Goal: Transaction & Acquisition: Purchase product/service

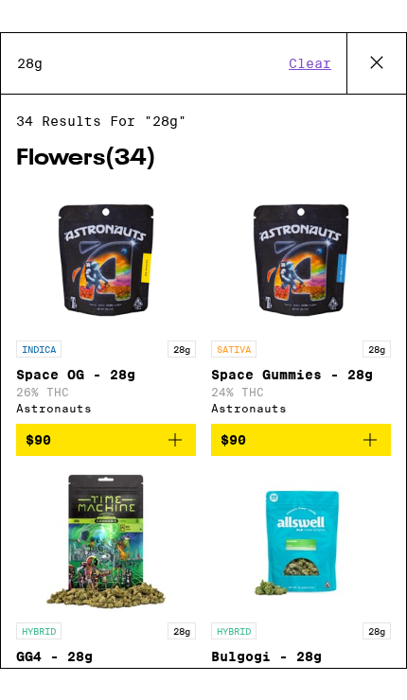
scroll to position [0, 1870]
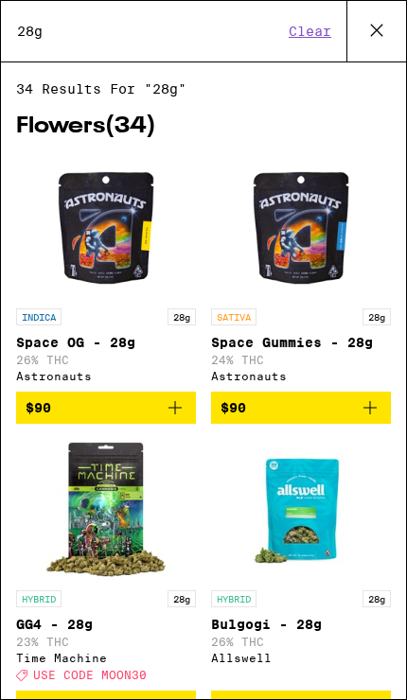
click at [305, 28] on button "Clear" at bounding box center [310, 31] width 54 height 17
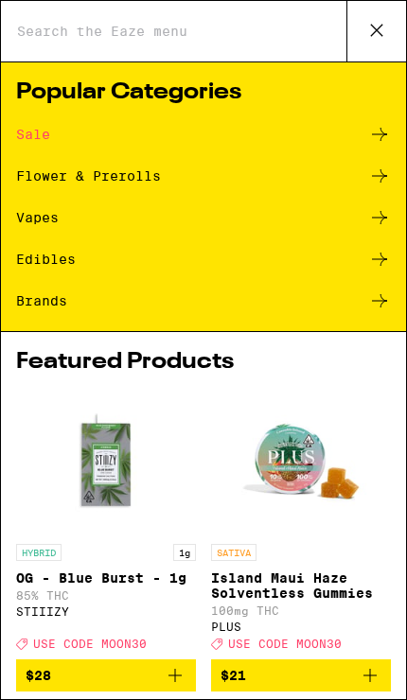
click at [268, 23] on input "Search for Products" at bounding box center [181, 31] width 330 height 17
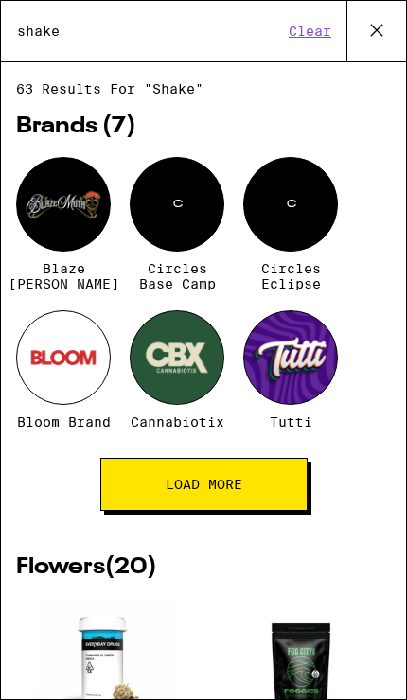
type input "shake"
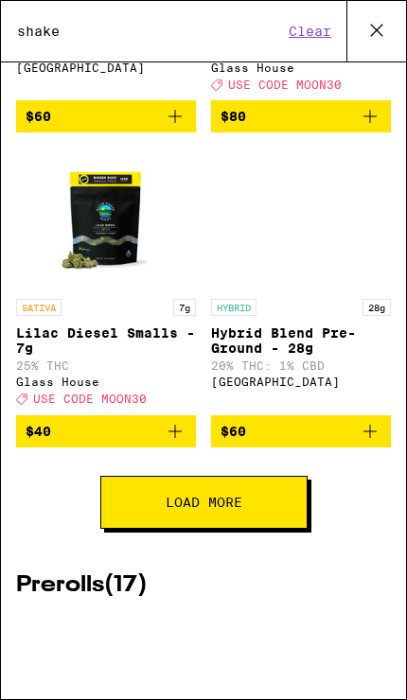
scroll to position [1540, 0]
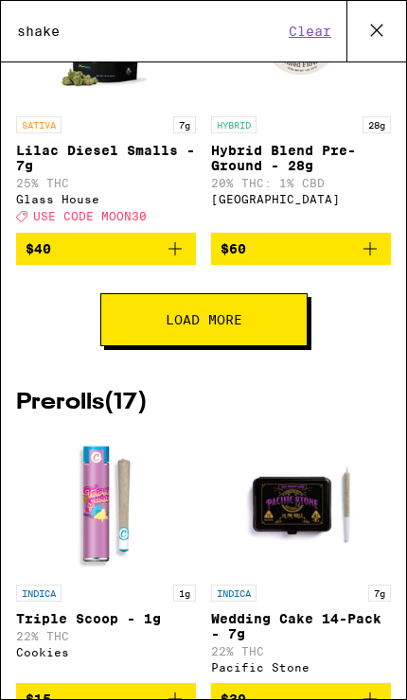
click at [279, 346] on button "Load More" at bounding box center [203, 319] width 207 height 53
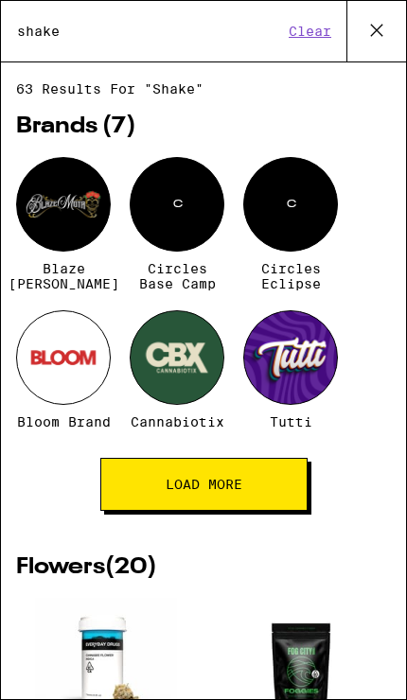
scroll to position [-1, 0]
click at [381, 28] on icon at bounding box center [376, 30] width 28 height 28
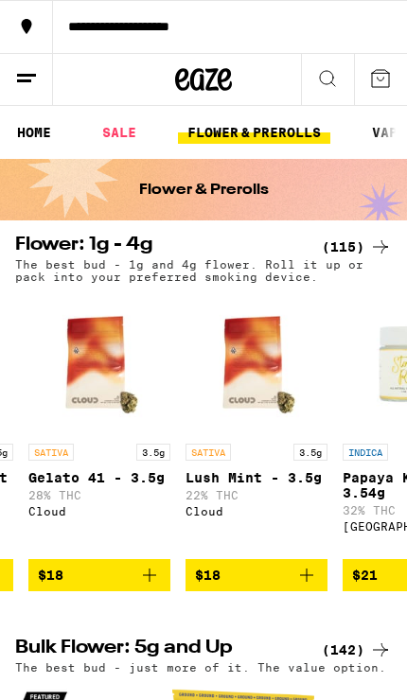
click at [339, 70] on button at bounding box center [327, 80] width 53 height 52
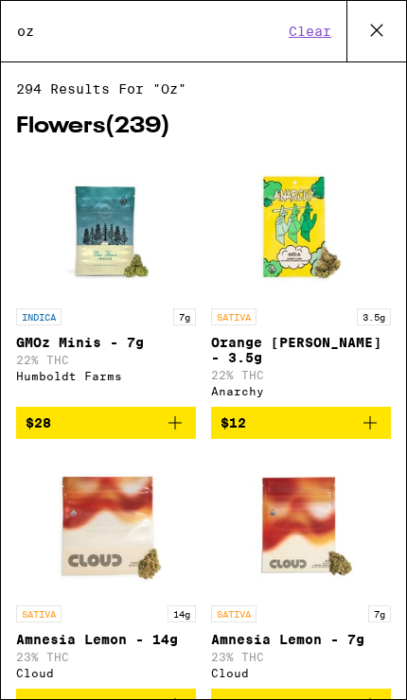
type input "oz"
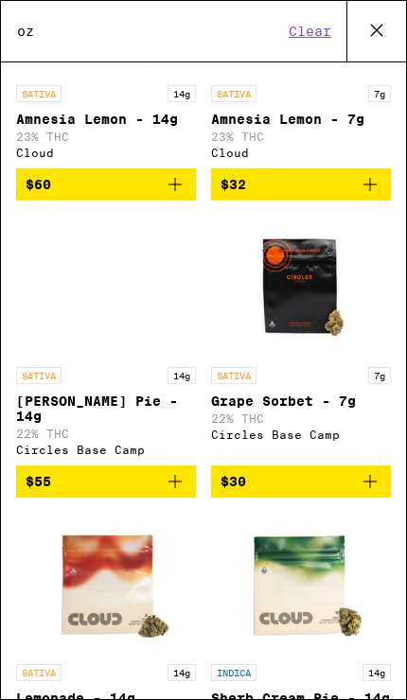
scroll to position [809, 0]
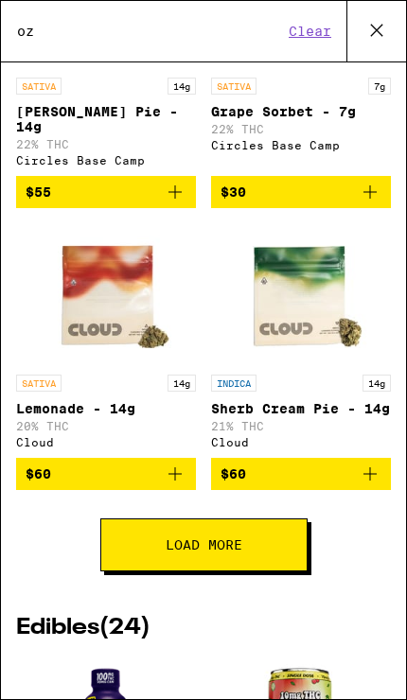
click at [257, 559] on button "Load More" at bounding box center [203, 544] width 207 height 53
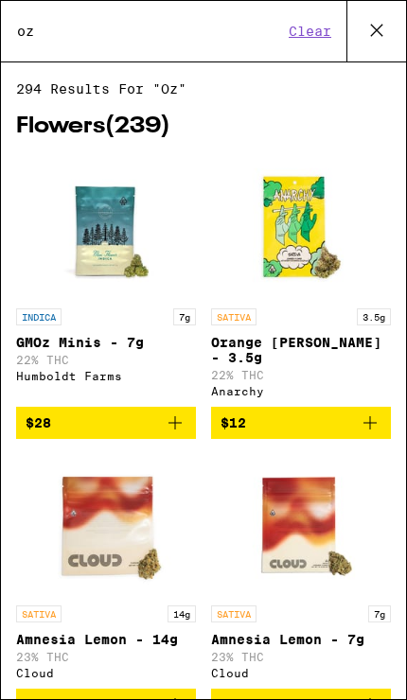
scroll to position [-19, 0]
click at [366, 28] on icon at bounding box center [376, 30] width 28 height 28
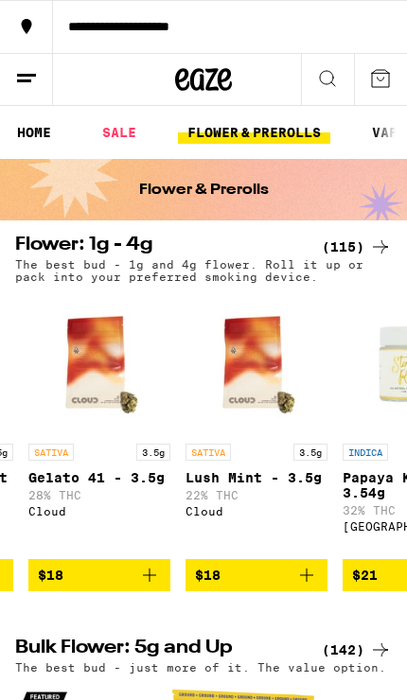
click at [118, 139] on link "SALE" at bounding box center [119, 132] width 53 height 23
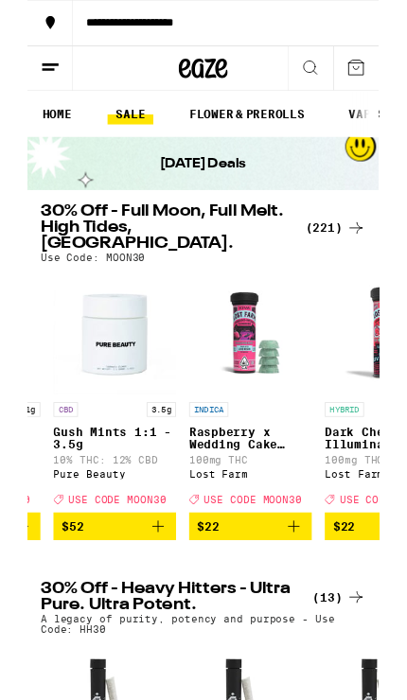
click at [372, 252] on icon at bounding box center [380, 263] width 23 height 23
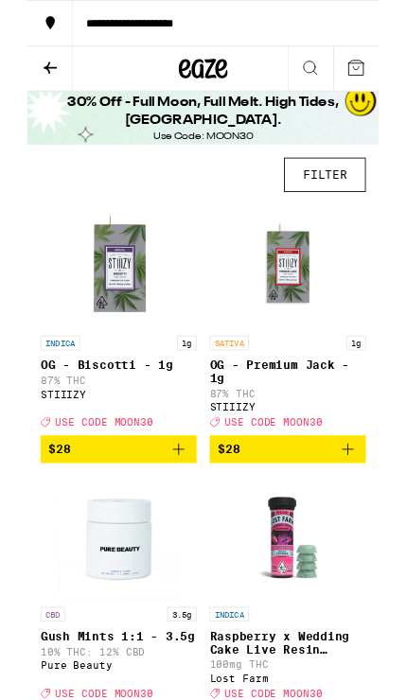
click at [372, 193] on button "FILTER" at bounding box center [344, 202] width 95 height 40
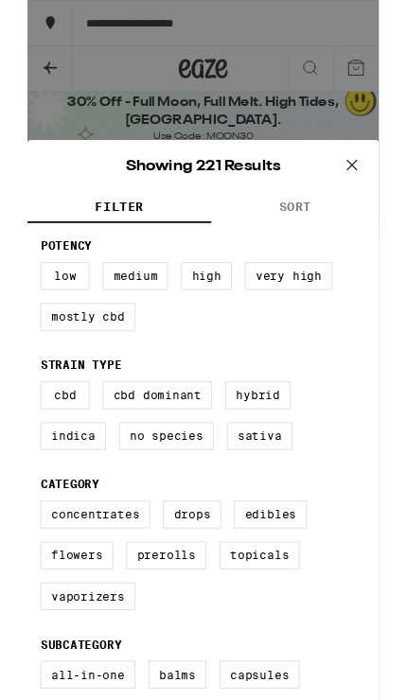
click at [345, 234] on button "SORT" at bounding box center [310, 240] width 194 height 36
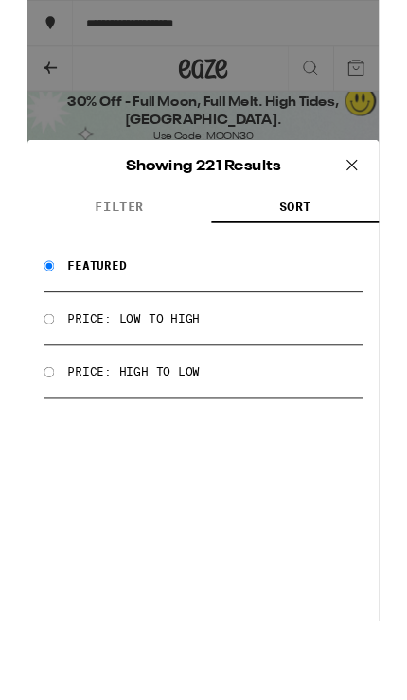
click at [33, 361] on div "Price: Low to High" at bounding box center [203, 368] width 369 height 61
click at [34, 368] on div "Price: Low to High" at bounding box center [203, 368] width 369 height 61
click at [42, 373] on div "Price: Low to High" at bounding box center [203, 368] width 369 height 61
click at [42, 372] on div "Price: Low to High" at bounding box center [203, 368] width 369 height 61
click at [189, 372] on label "Price: Low to High" at bounding box center [122, 368] width 153 height 15
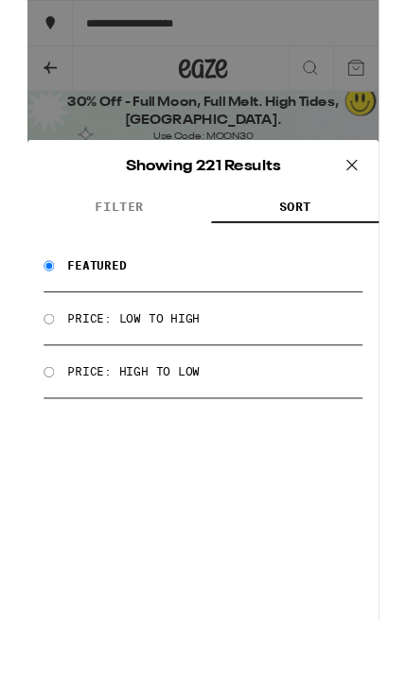
click at [31, 372] on input "Price: Low to High" at bounding box center [25, 369] width 12 height 12
radio input "true"
click at [370, 186] on icon at bounding box center [375, 190] width 11 height 11
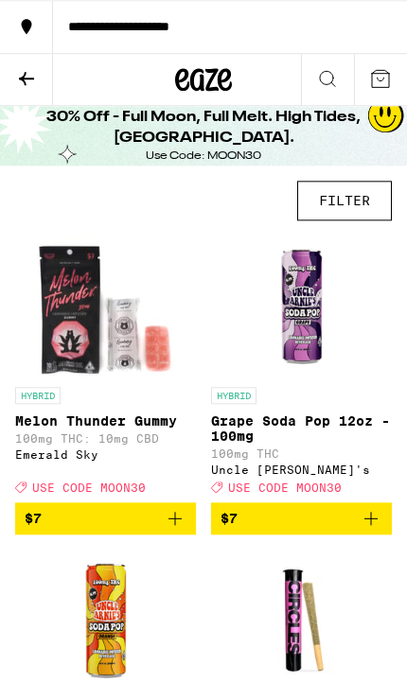
scroll to position [1, 0]
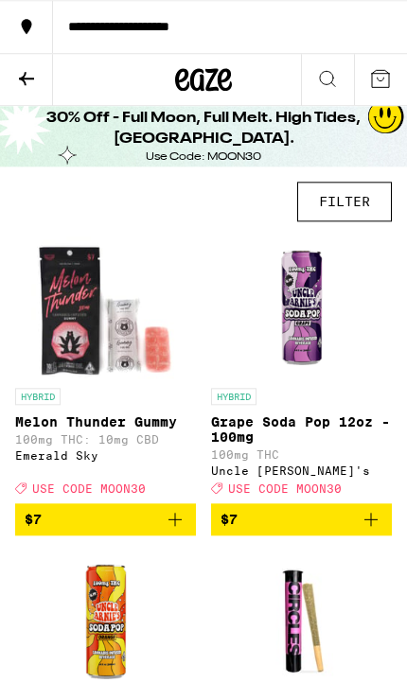
click at [357, 204] on button "FILTER" at bounding box center [344, 202] width 95 height 40
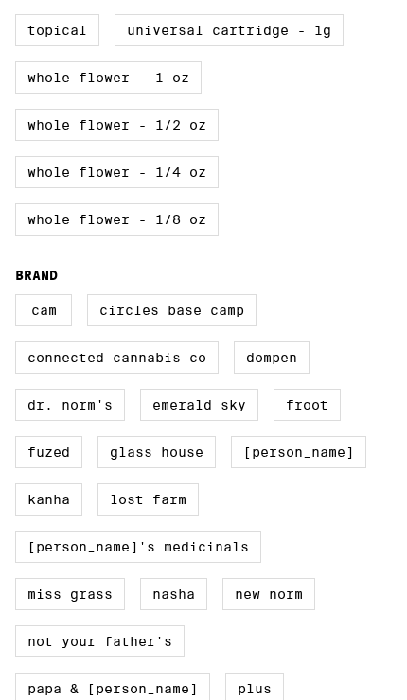
scroll to position [1200, 0]
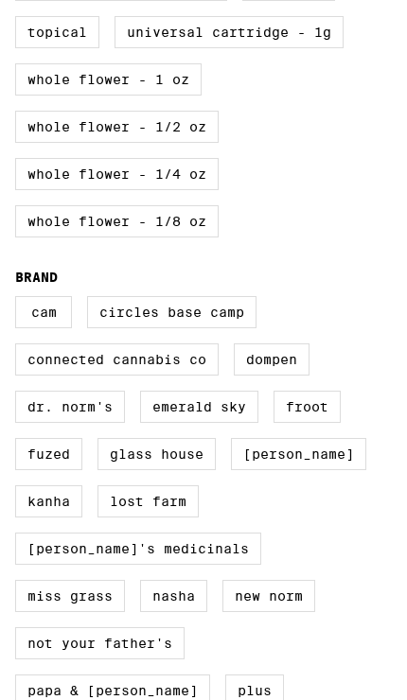
click at [31, 95] on label "Whole Flower - 1 oz" at bounding box center [108, 79] width 186 height 32
click at [0, 0] on input "Whole Flower - 1 oz" at bounding box center [0, 0] width 0 height 0
checkbox input "true"
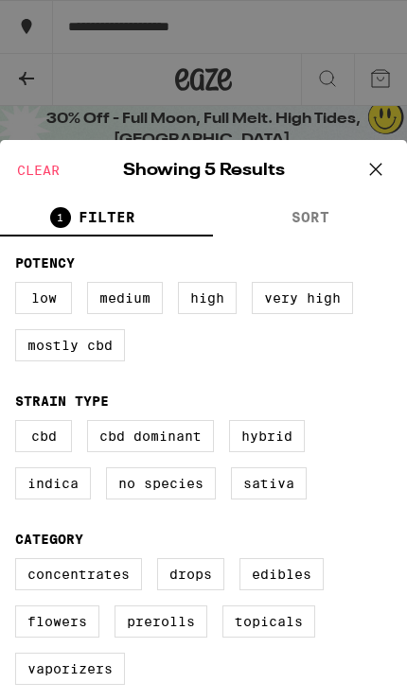
click at [376, 160] on icon at bounding box center [375, 169] width 28 height 28
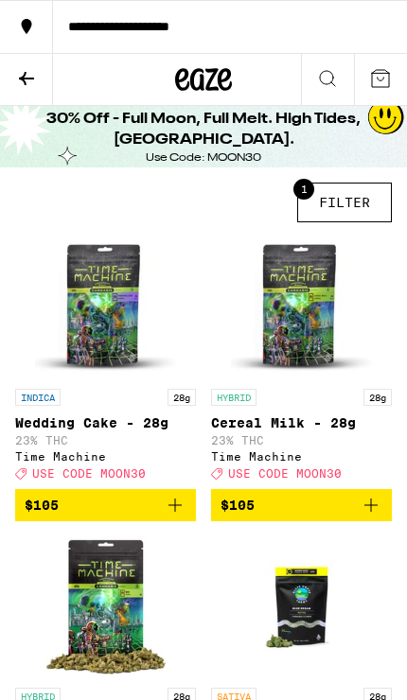
click at [26, 78] on icon at bounding box center [26, 78] width 15 height 13
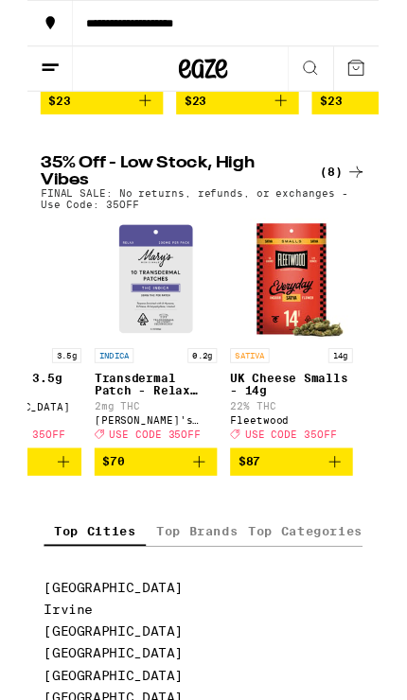
scroll to position [0, 879]
click at [381, 210] on icon at bounding box center [380, 198] width 23 height 23
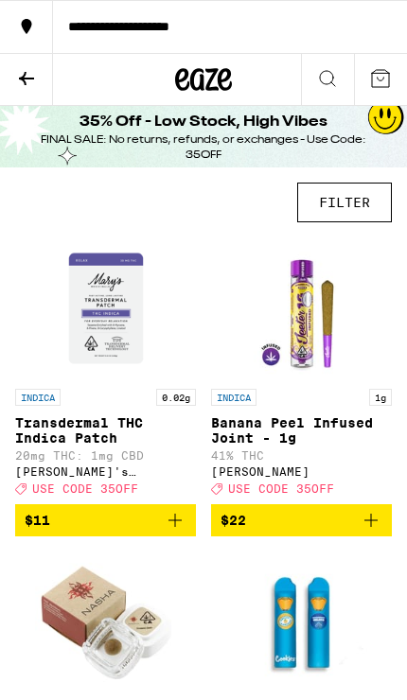
click at [377, 187] on button "FILTER" at bounding box center [344, 202] width 95 height 40
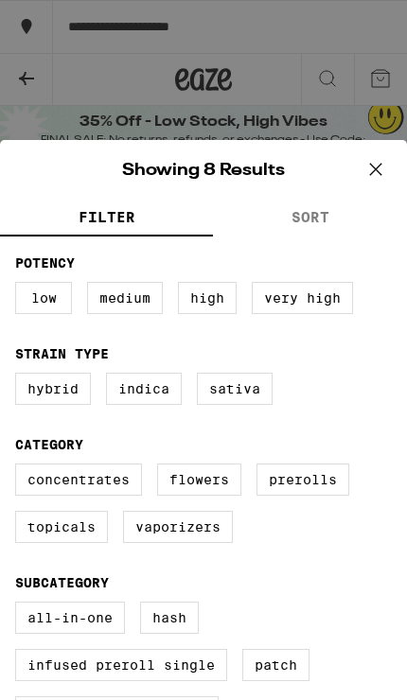
click at [345, 224] on button "SORT" at bounding box center [310, 218] width 194 height 36
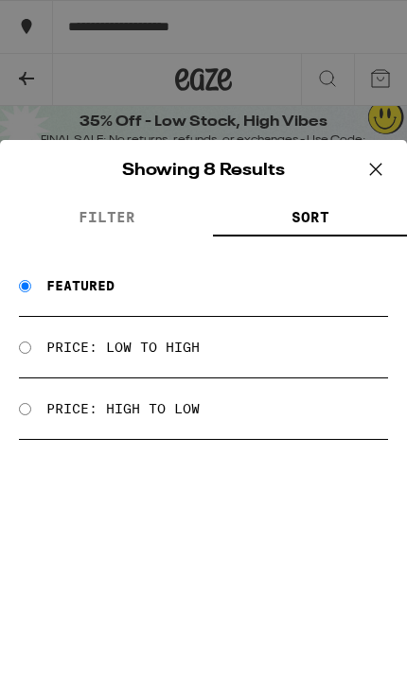
click at [43, 343] on div "Price: Low to High" at bounding box center [203, 347] width 369 height 61
click at [41, 347] on div "Price: Low to High" at bounding box center [203, 347] width 369 height 61
click at [51, 345] on label "Price: Low to High" at bounding box center [122, 346] width 153 height 15
click at [31, 345] on input "Price: Low to High" at bounding box center [25, 347] width 12 height 12
radio input "true"
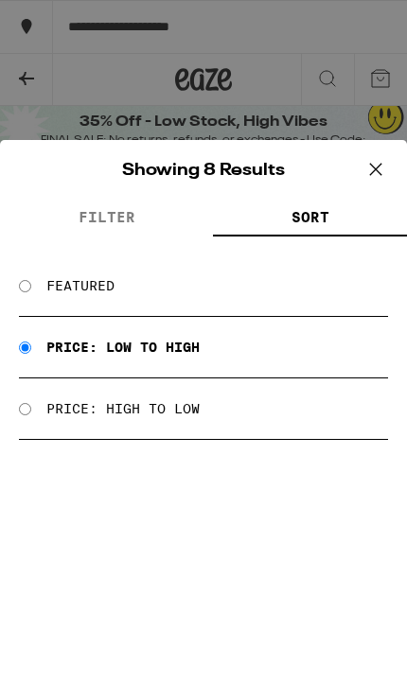
click at [381, 169] on icon at bounding box center [375, 169] width 28 height 28
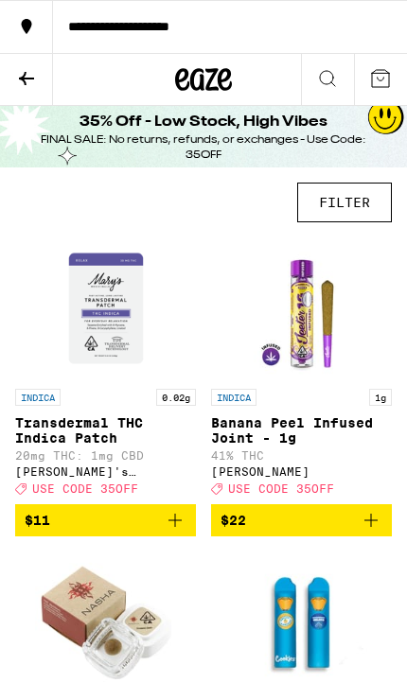
click at [346, 201] on button "FILTER" at bounding box center [344, 202] width 95 height 40
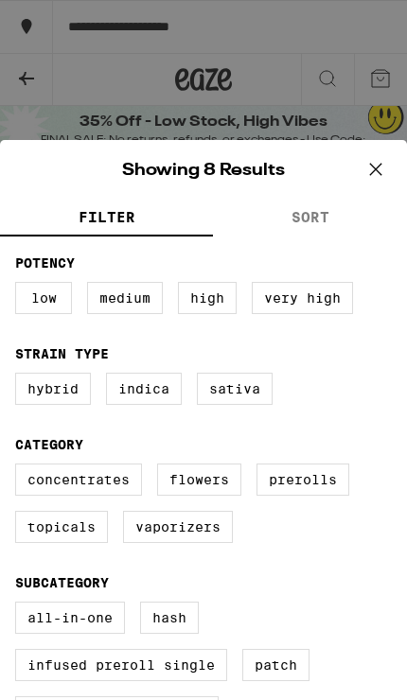
click at [334, 221] on button "SORT" at bounding box center [310, 218] width 194 height 36
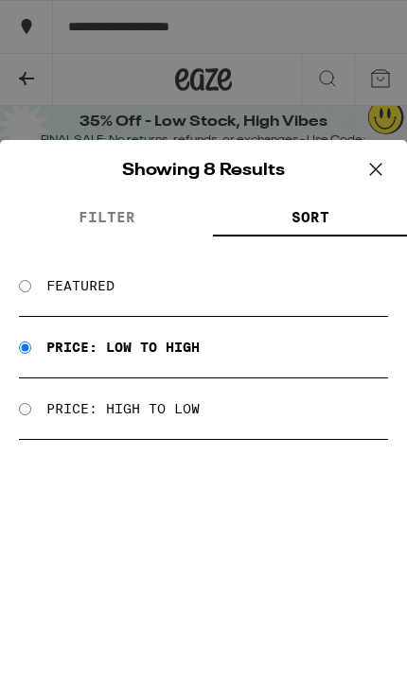
click at [376, 168] on icon at bounding box center [375, 169] width 11 height 11
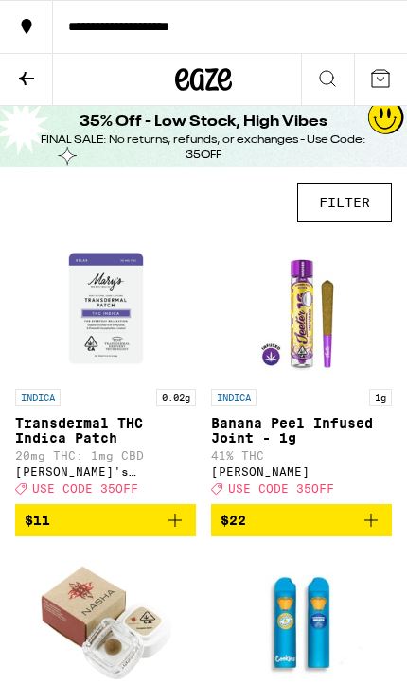
click at [15, 67] on icon at bounding box center [26, 78] width 23 height 23
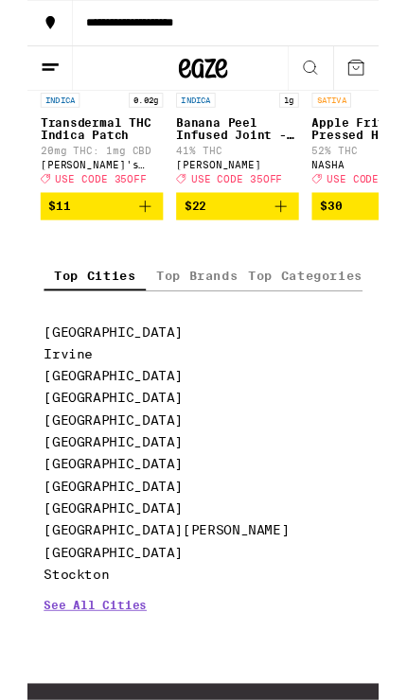
click at [353, 337] on label "Top Categories" at bounding box center [321, 320] width 132 height 34
click at [0, 0] on input "Top Categories" at bounding box center [0, 0] width 0 height 0
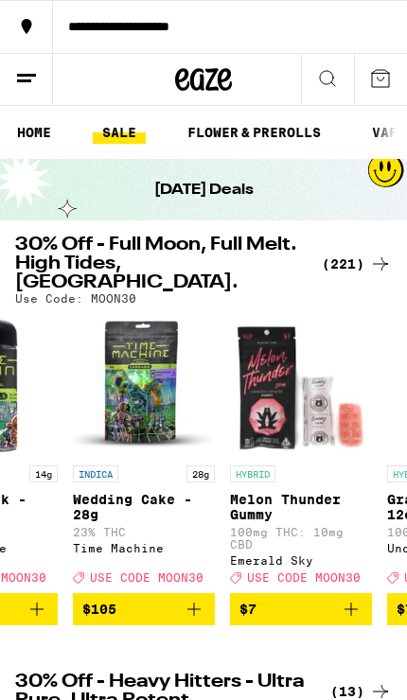
click at [176, 94] on icon at bounding box center [203, 79] width 57 height 34
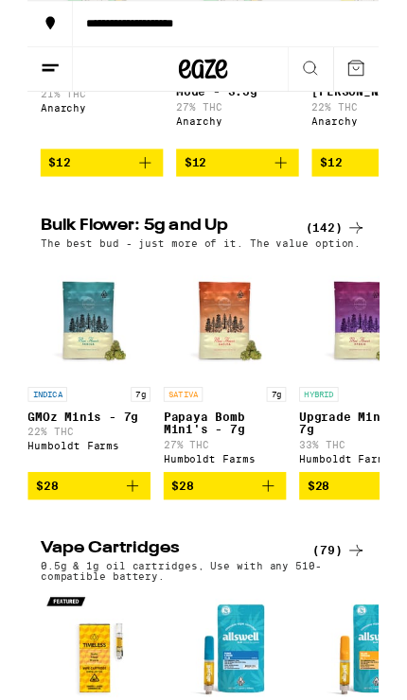
scroll to position [0, 413]
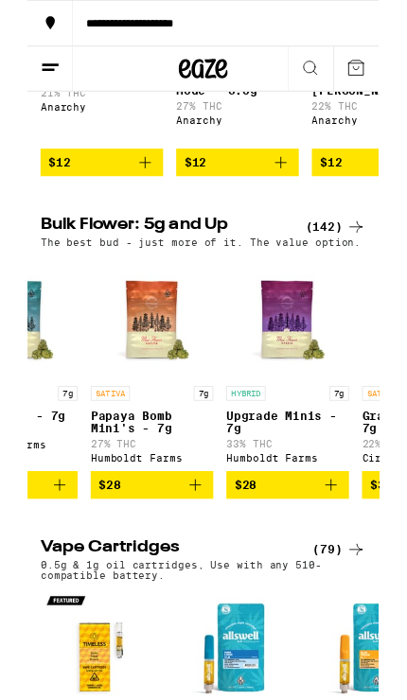
click at [370, 274] on icon at bounding box center [380, 262] width 23 height 23
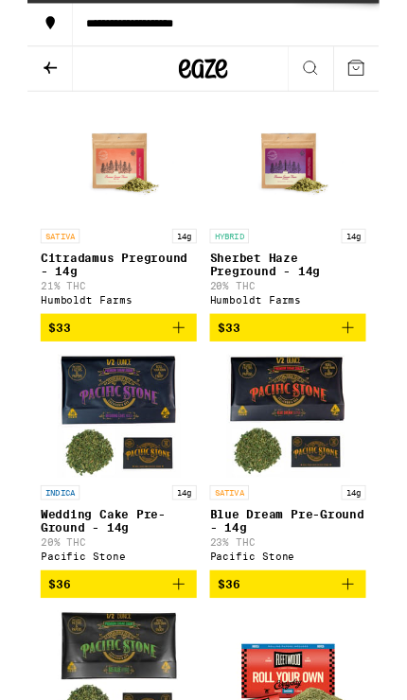
scroll to position [31, 0]
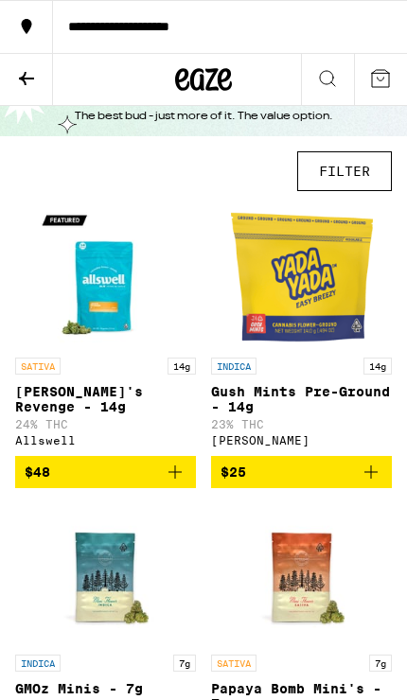
click at [370, 175] on button "FILTER" at bounding box center [344, 171] width 95 height 40
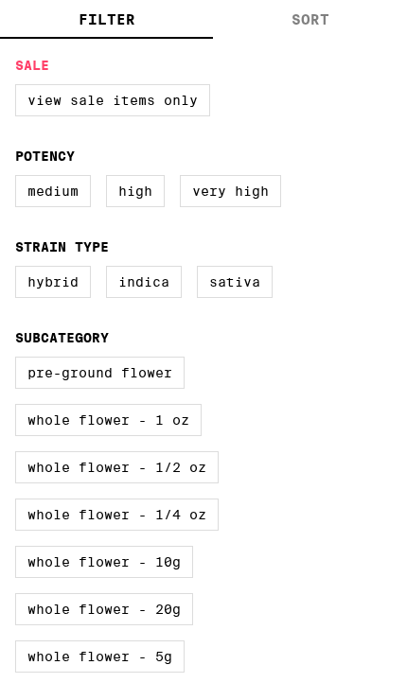
click at [220, 298] on label "Sativa" at bounding box center [235, 282] width 76 height 32
click at [0, 0] on input "Sativa" at bounding box center [0, 0] width 0 height 0
checkbox input "true"
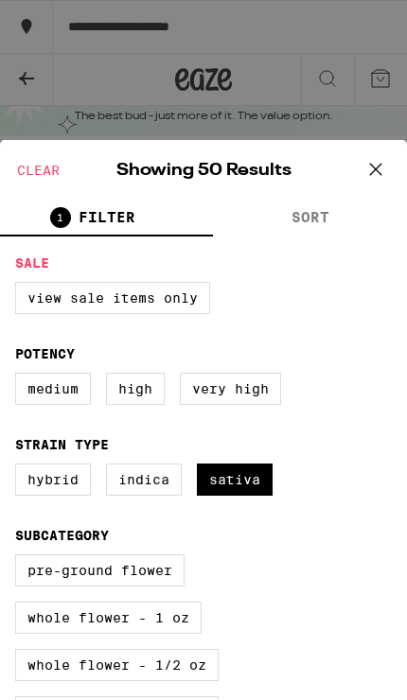
click at [350, 204] on button "SORT" at bounding box center [310, 218] width 194 height 36
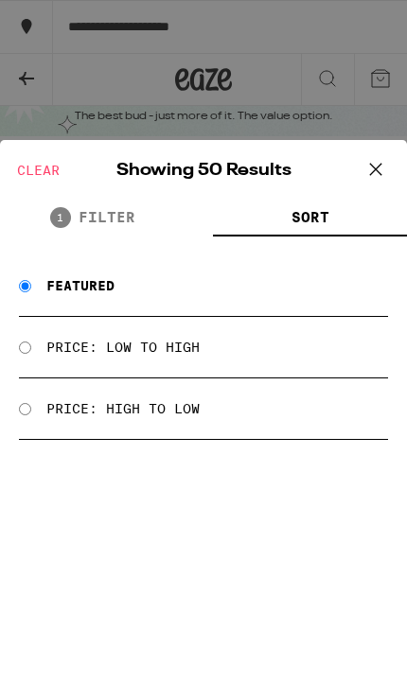
click at [34, 339] on div "Price: Low to High" at bounding box center [203, 347] width 369 height 61
click at [41, 344] on div "Price: Low to High" at bounding box center [203, 347] width 369 height 61
click at [191, 334] on div "Price: Low to High" at bounding box center [203, 347] width 369 height 61
click at [191, 333] on div "Price: Low to High" at bounding box center [203, 347] width 369 height 61
click at [179, 344] on label "Price: Low to High" at bounding box center [122, 346] width 153 height 15
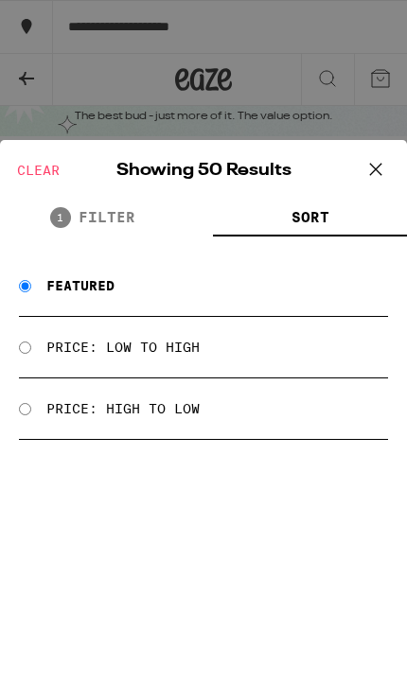
click at [31, 344] on input "Price: Low to High" at bounding box center [25, 347] width 12 height 12
radio input "true"
click at [373, 181] on icon at bounding box center [375, 169] width 28 height 28
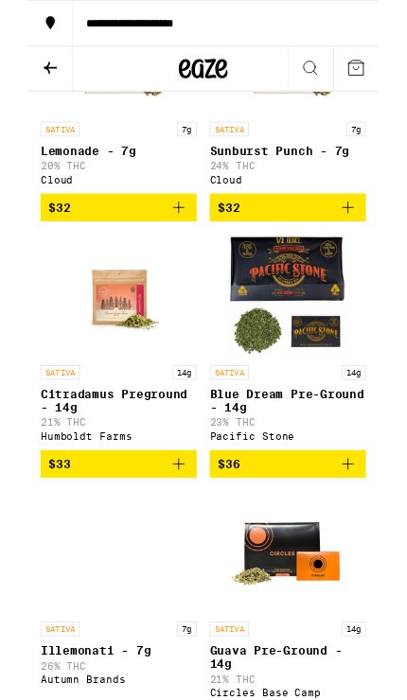
scroll to position [834, 0]
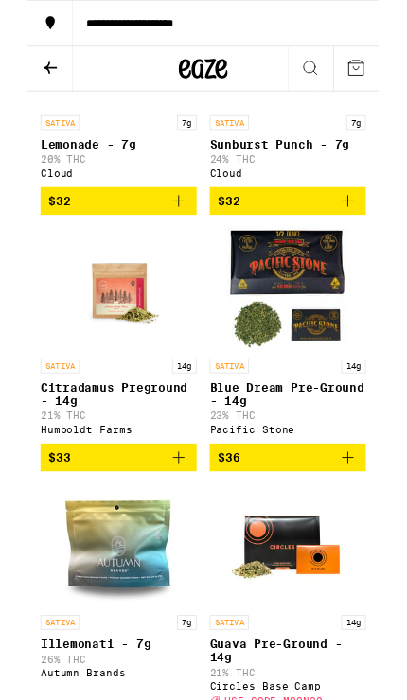
click at [355, 541] on span "$36" at bounding box center [301, 529] width 162 height 23
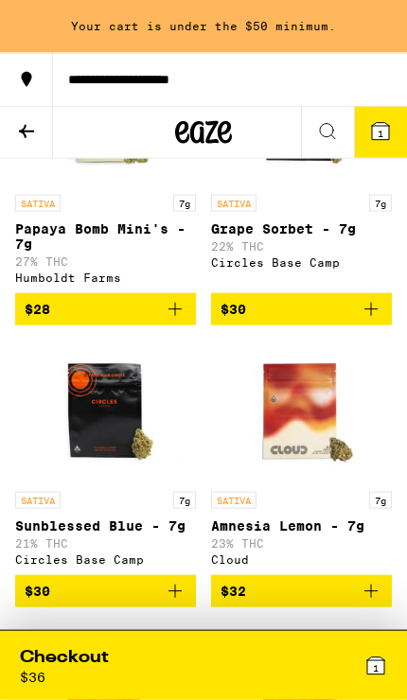
scroll to position [0, 0]
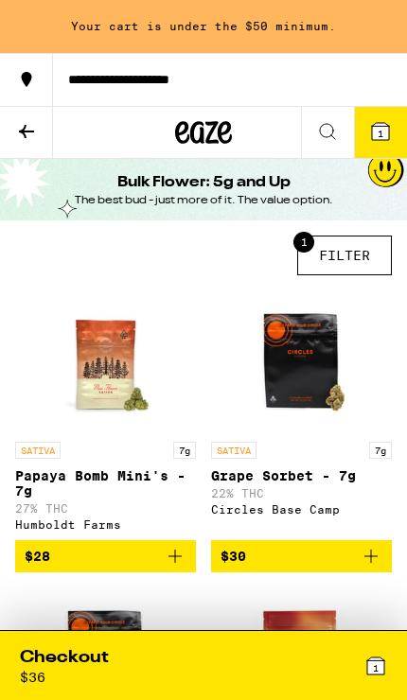
click at [159, 125] on div at bounding box center [202, 132] width 135 height 53
click at [195, 132] on icon at bounding box center [203, 132] width 57 height 34
click at [40, 139] on button at bounding box center [26, 133] width 53 height 52
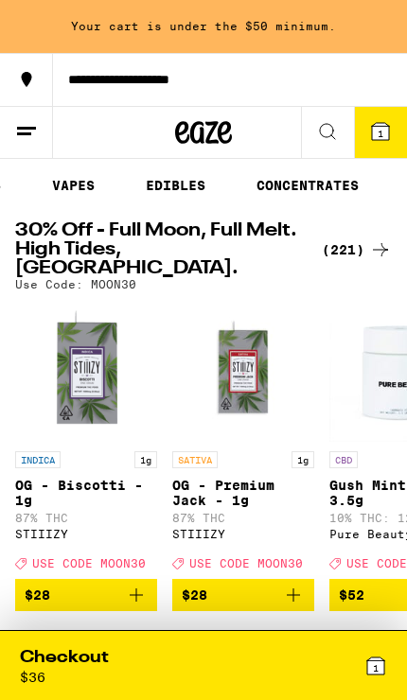
scroll to position [0, 240]
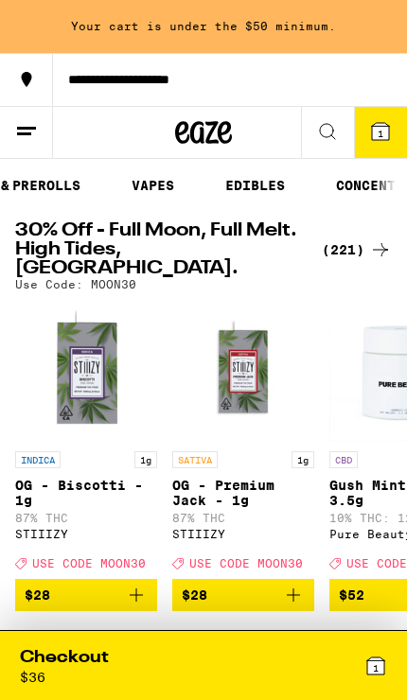
click at [146, 188] on link "VAPES" at bounding box center [152, 185] width 61 height 23
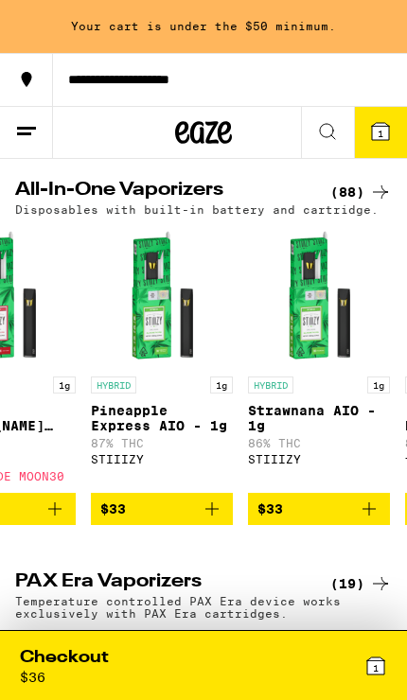
scroll to position [0, 9043]
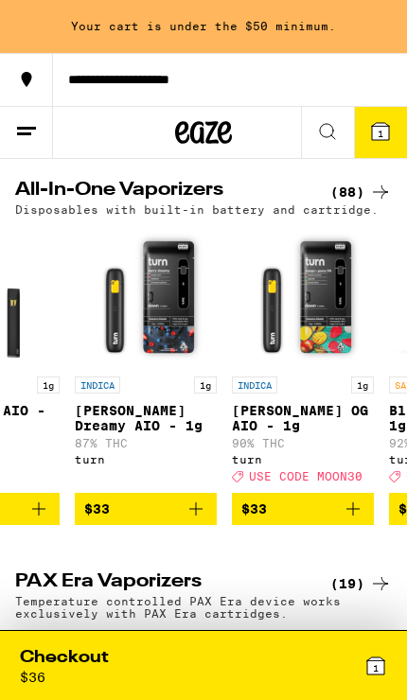
click at [376, 203] on icon at bounding box center [380, 192] width 23 height 23
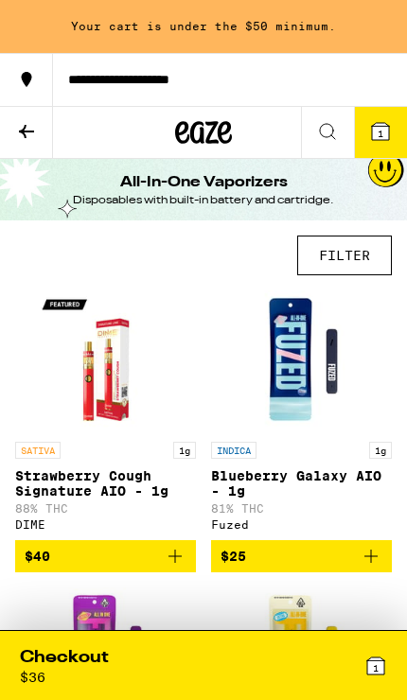
click at [362, 249] on button "FILTER" at bounding box center [344, 255] width 95 height 40
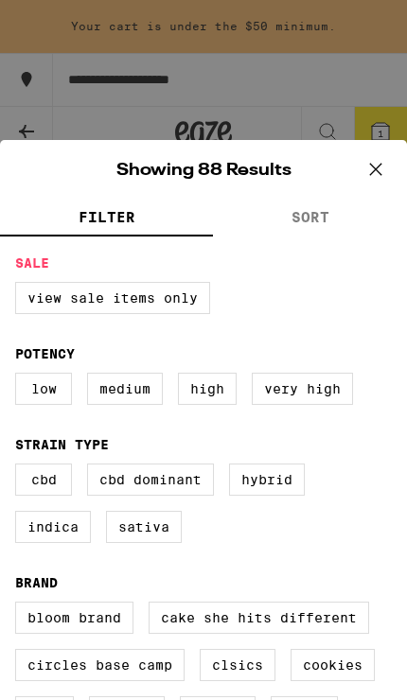
click at [358, 215] on button "SORT" at bounding box center [310, 218] width 194 height 36
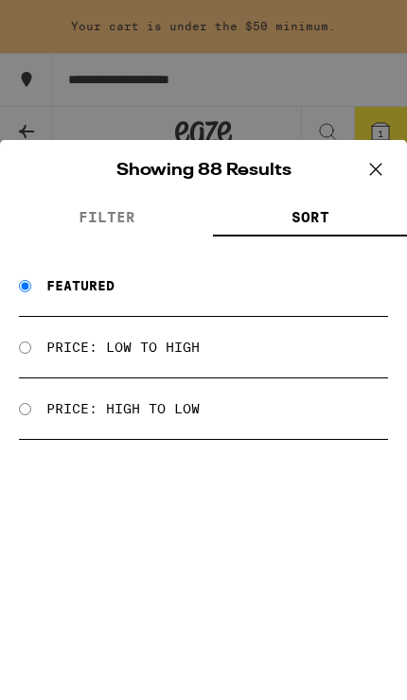
click at [40, 347] on div "Price: Low to High" at bounding box center [203, 347] width 369 height 61
click at [31, 345] on div "Price: Low to High" at bounding box center [203, 347] width 369 height 61
click at [91, 353] on label "Price: Low to High" at bounding box center [122, 346] width 153 height 15
click at [31, 353] on input "Price: Low to High" at bounding box center [25, 347] width 12 height 12
radio input "true"
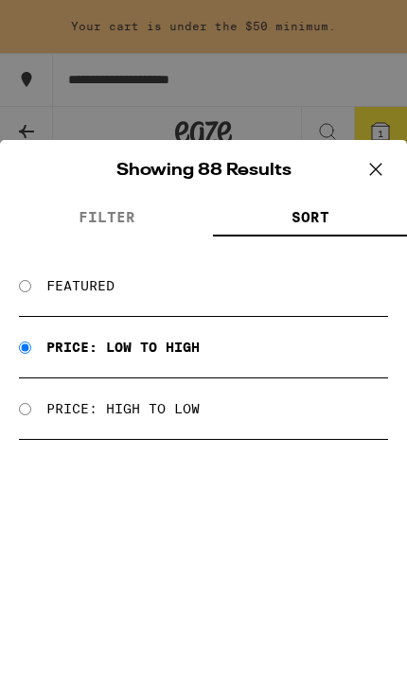
click at [378, 169] on icon at bounding box center [375, 169] width 28 height 28
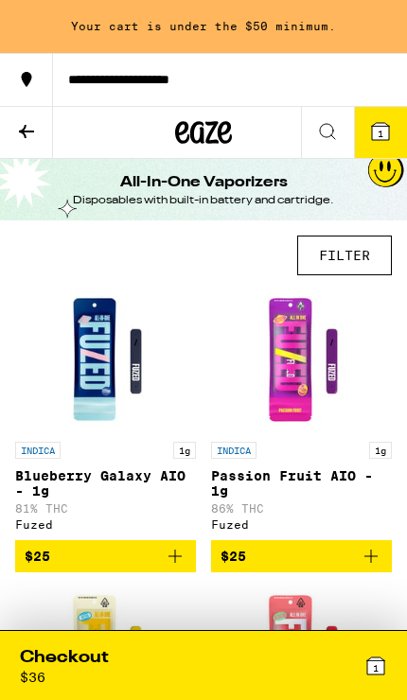
click at [370, 255] on button "FILTER" at bounding box center [344, 255] width 95 height 40
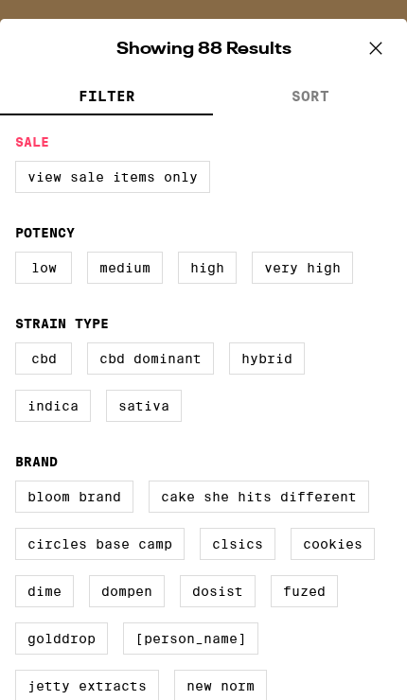
scroll to position [122, 0]
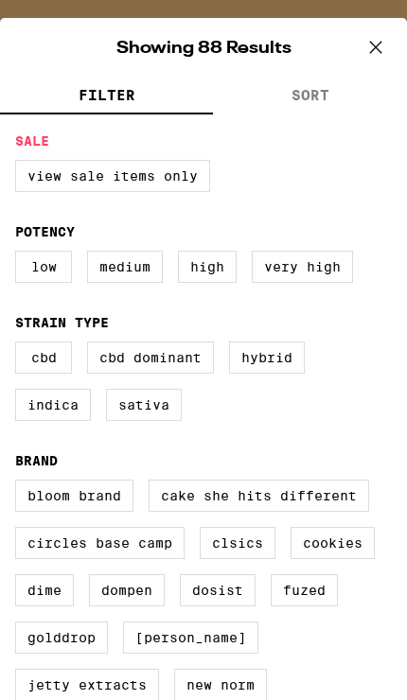
click at [132, 421] on label "Sativa" at bounding box center [144, 405] width 76 height 32
click at [0, 0] on input "Sativa" at bounding box center [0, 0] width 0 height 0
checkbox input "true"
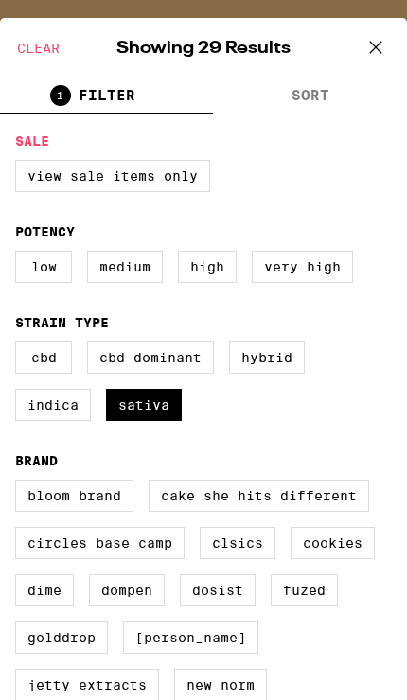
click at [369, 56] on icon at bounding box center [375, 47] width 28 height 28
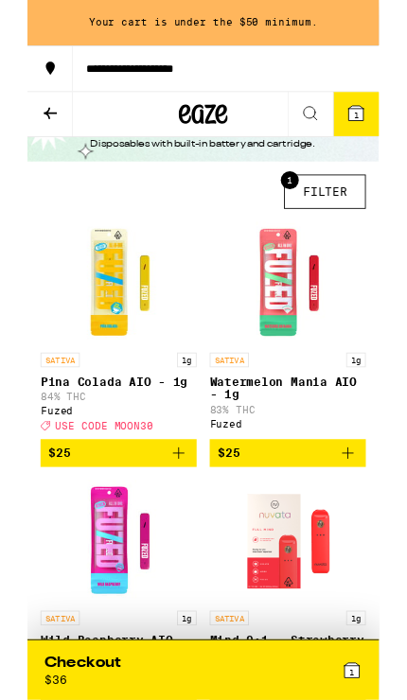
click at [186, 533] on button "$25" at bounding box center [105, 525] width 181 height 32
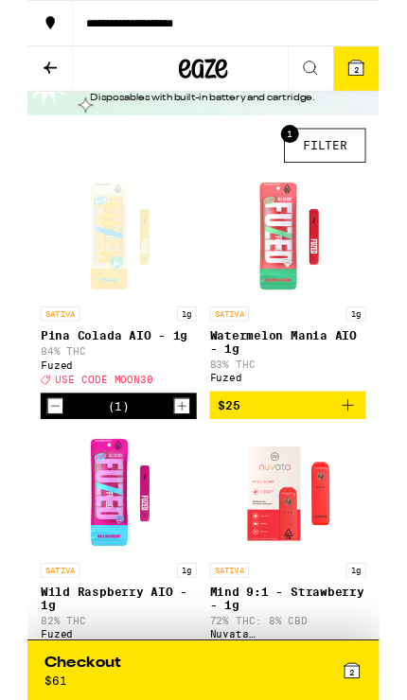
click at [186, 478] on icon "Increment" at bounding box center [178, 470] width 17 height 23
click at [377, 76] on span "3" at bounding box center [380, 80] width 6 height 11
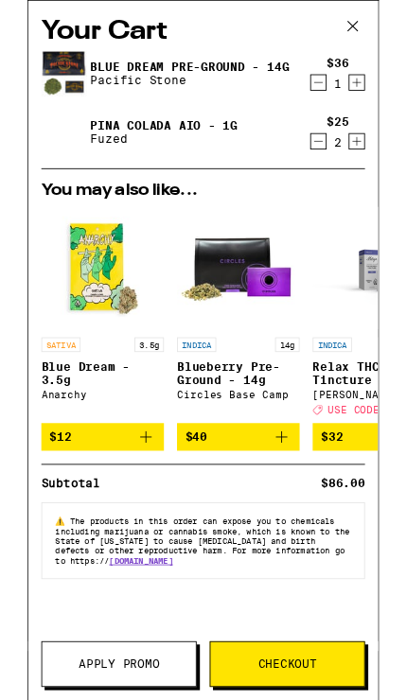
click at [339, 106] on icon "Decrement" at bounding box center [336, 95] width 17 height 23
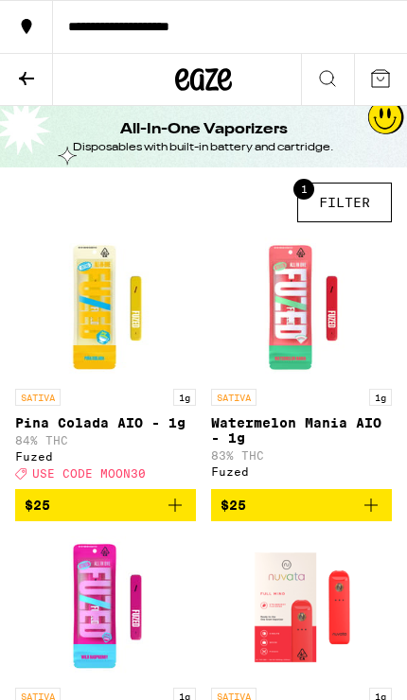
click at [382, 79] on icon at bounding box center [380, 78] width 17 height 17
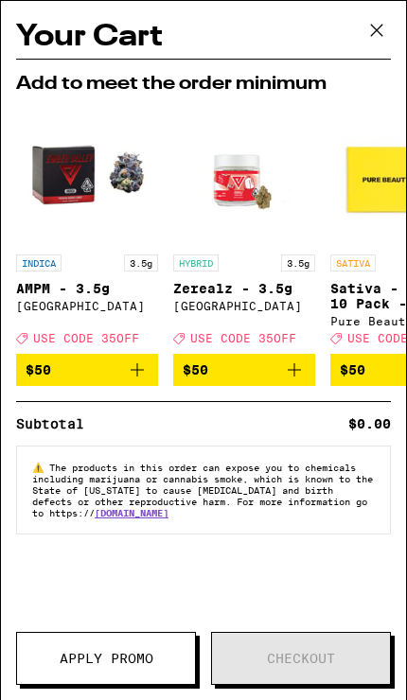
click at [382, 36] on icon at bounding box center [376, 30] width 11 height 11
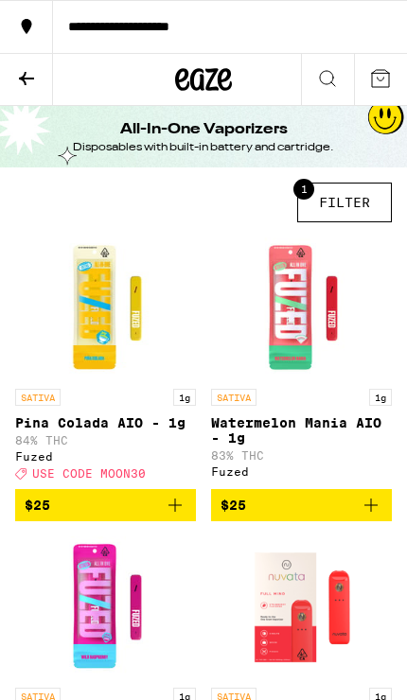
click at [181, 489] on link "SATIVA 1g [PERSON_NAME] Colada AIO - 1g 84% THC Fuzed Deal Created with Sketch.…" at bounding box center [105, 362] width 181 height 251
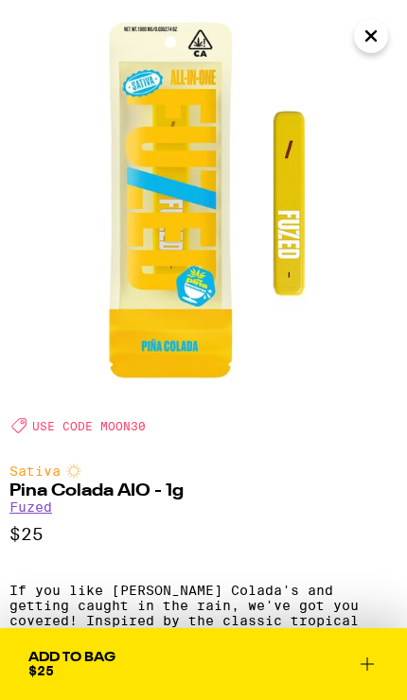
click at [361, 657] on icon at bounding box center [366, 663] width 23 height 23
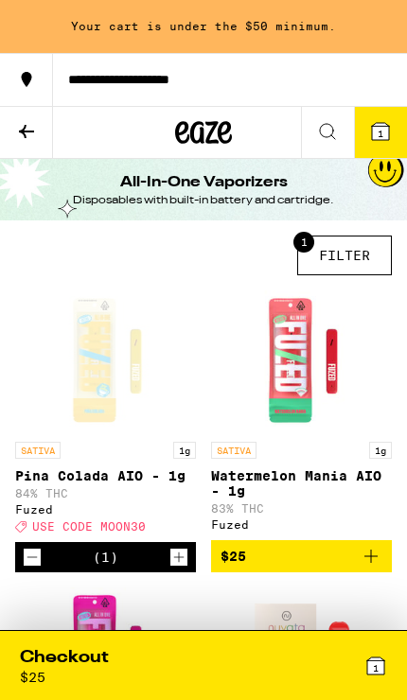
click at [178, 568] on icon "Increment" at bounding box center [178, 557] width 17 height 23
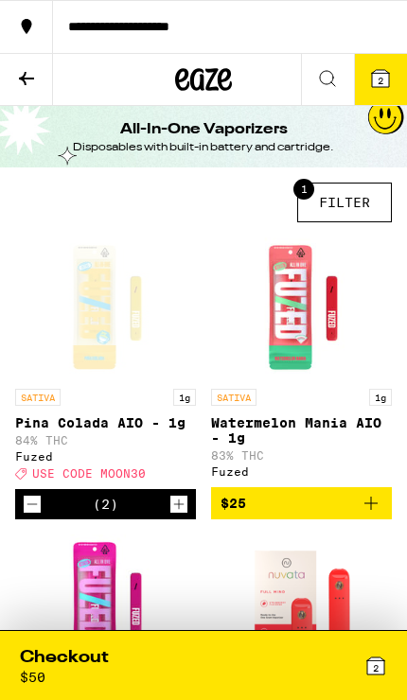
click at [391, 70] on button "2" at bounding box center [380, 79] width 53 height 51
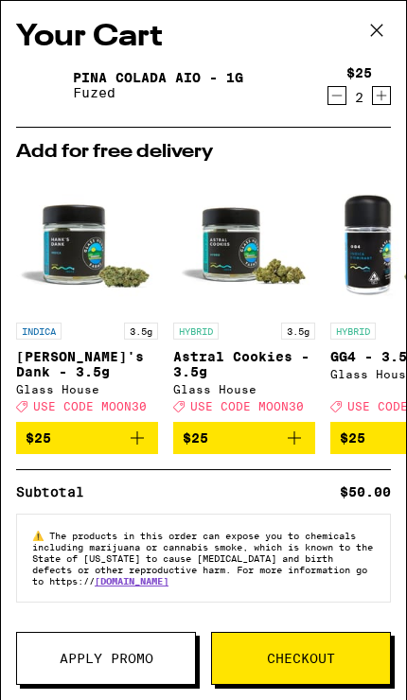
click at [381, 40] on icon at bounding box center [376, 30] width 28 height 28
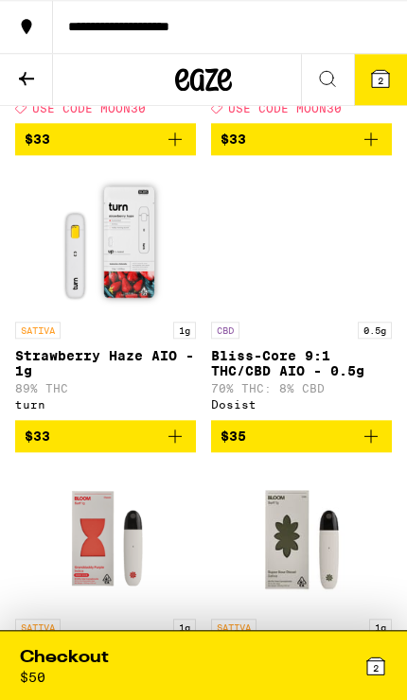
scroll to position [3015, 0]
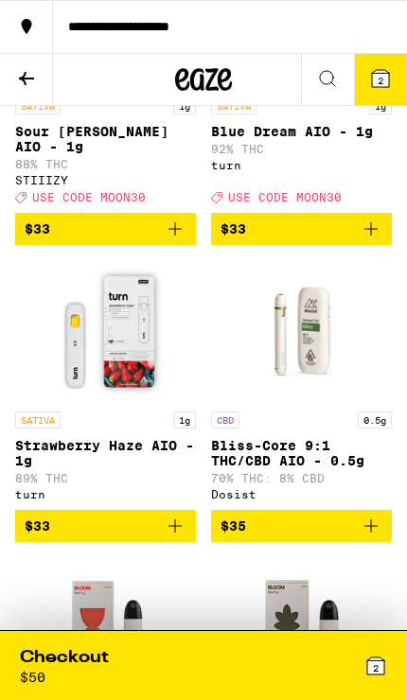
click at [29, 75] on icon at bounding box center [26, 78] width 23 height 23
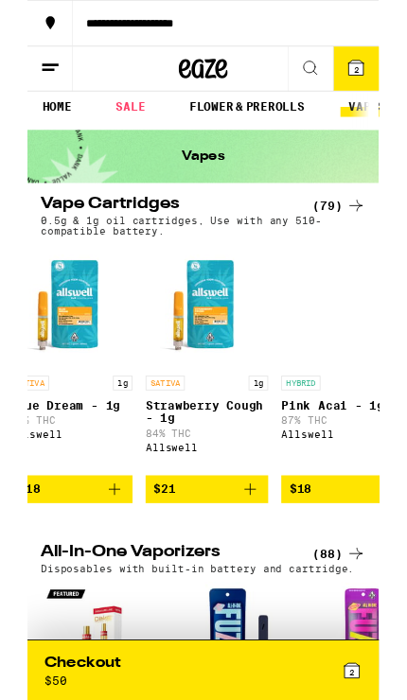
scroll to position [5, 0]
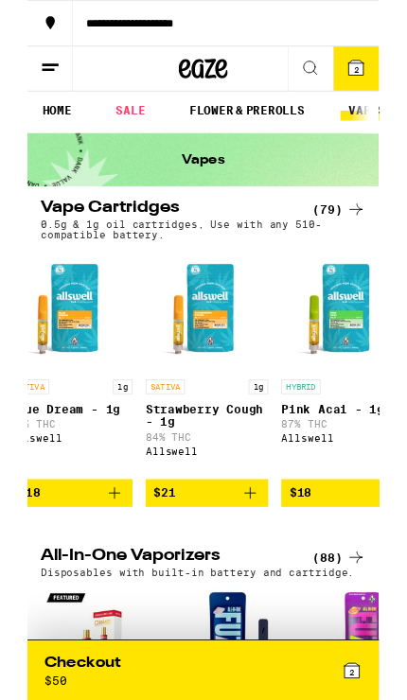
click at [381, 240] on icon at bounding box center [380, 242] width 23 height 23
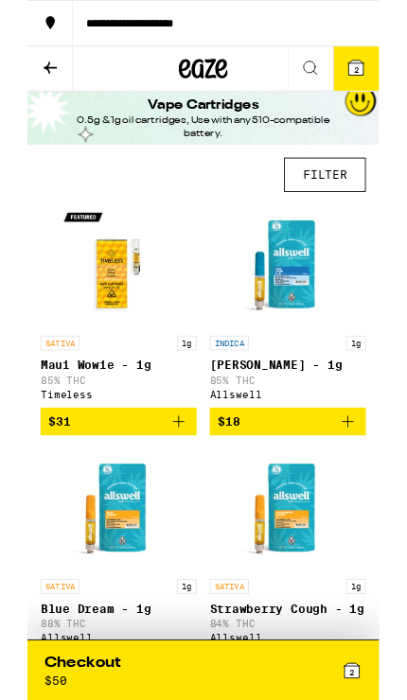
click at [362, 211] on button "FILTER" at bounding box center [344, 202] width 95 height 40
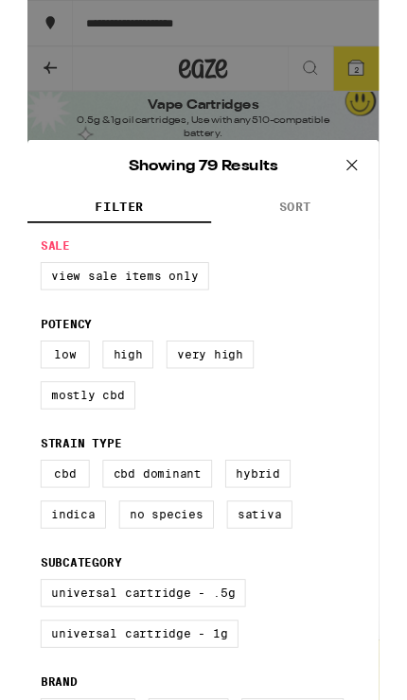
click at [319, 245] on button "SORT" at bounding box center [310, 240] width 194 height 36
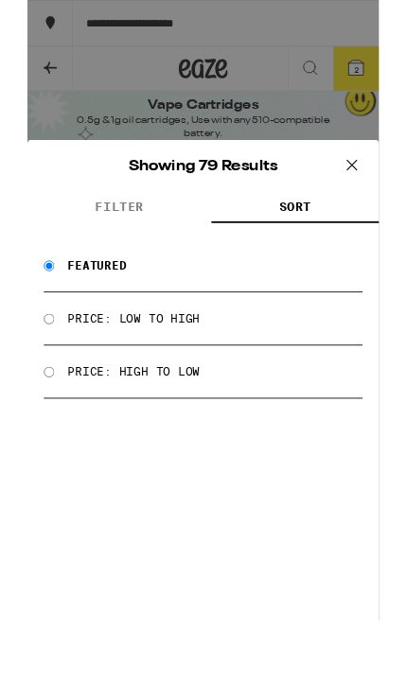
click at [45, 385] on div "Price: Low to High" at bounding box center [203, 368] width 369 height 61
click at [93, 376] on label "Price: Low to High" at bounding box center [122, 368] width 153 height 15
click at [31, 375] on input "Price: Low to High" at bounding box center [25, 369] width 12 height 12
radio input "true"
click at [71, 238] on button "FILTER" at bounding box center [106, 240] width 213 height 36
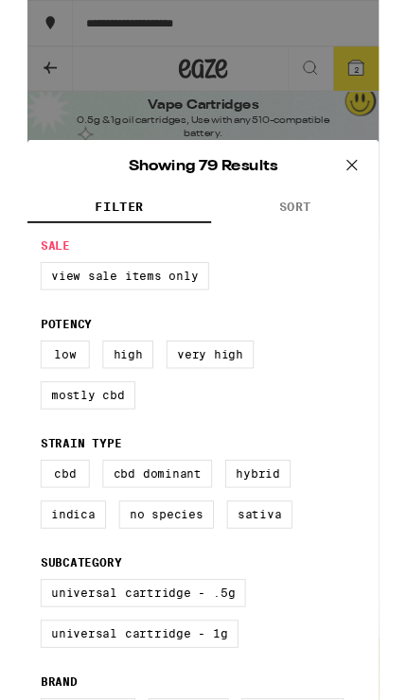
click at [284, 612] on label "Sativa" at bounding box center [269, 596] width 76 height 32
click at [0, 0] on input "Sativa" at bounding box center [0, 0] width 0 height 0
checkbox input "true"
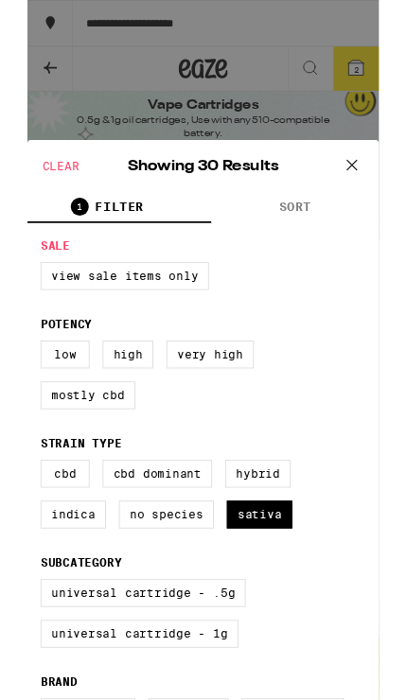
click at [380, 197] on icon at bounding box center [375, 190] width 11 height 11
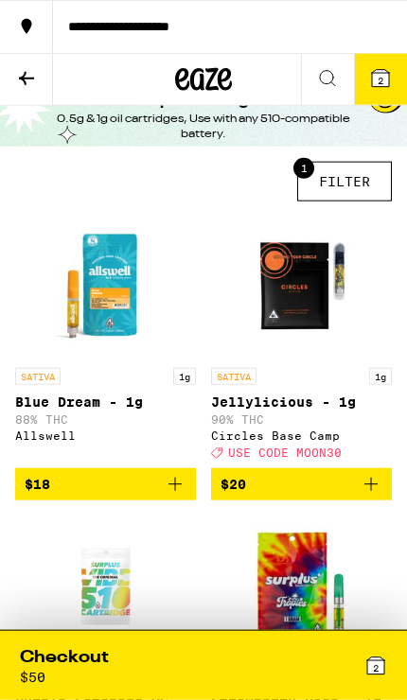
scroll to position [23, 0]
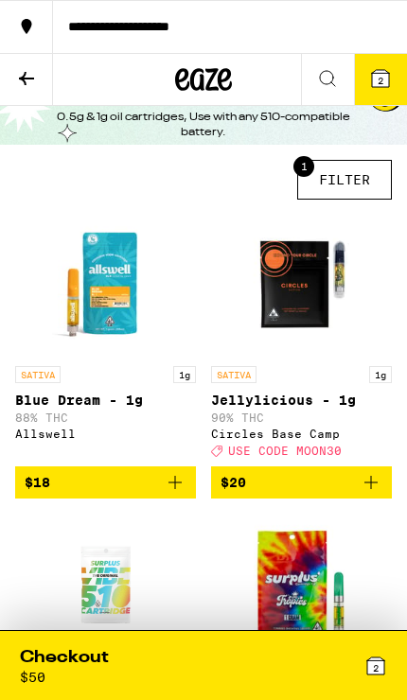
click at [26, 76] on icon at bounding box center [26, 78] width 23 height 23
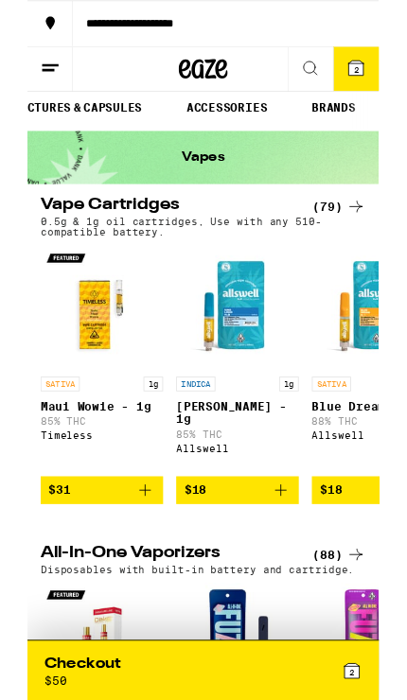
scroll to position [0, 838]
click at [198, 133] on link "ACCESSORIES" at bounding box center [231, 124] width 113 height 23
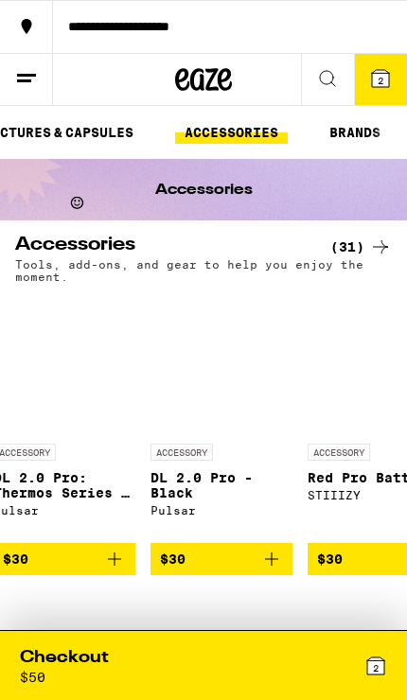
scroll to position [0, 3474]
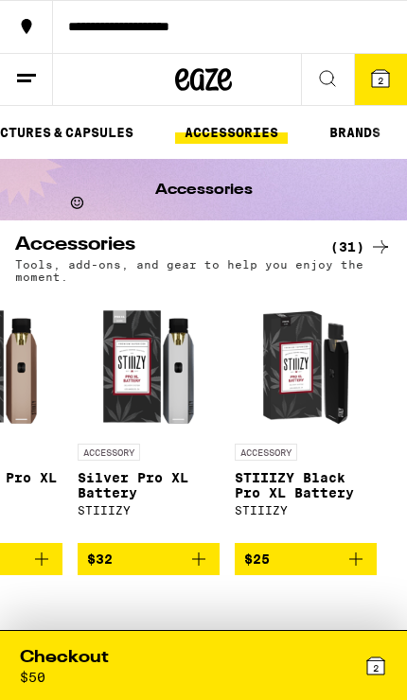
click at [370, 249] on icon at bounding box center [380, 246] width 23 height 23
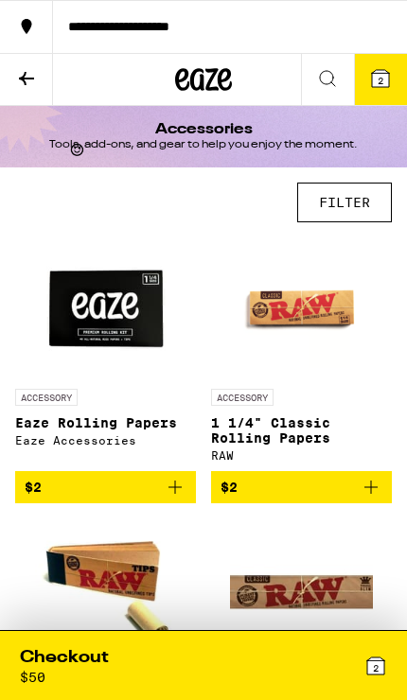
click at [362, 202] on button "FILTER" at bounding box center [344, 202] width 95 height 40
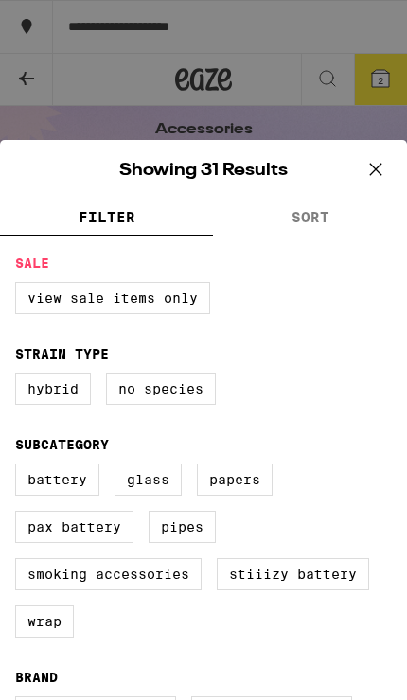
click at [349, 218] on button "SORT" at bounding box center [310, 218] width 194 height 36
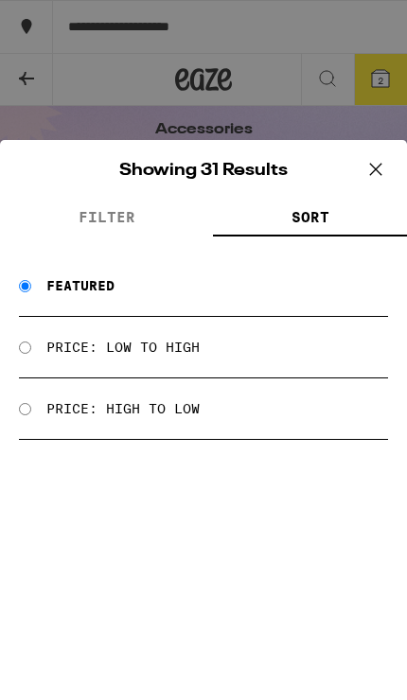
click at [180, 350] on label "Price: Low to High" at bounding box center [122, 346] width 153 height 15
click at [31, 350] on input "Price: Low to High" at bounding box center [25, 347] width 12 height 12
radio input "true"
click at [82, 217] on span "FILTER" at bounding box center [106, 217] width 57 height 17
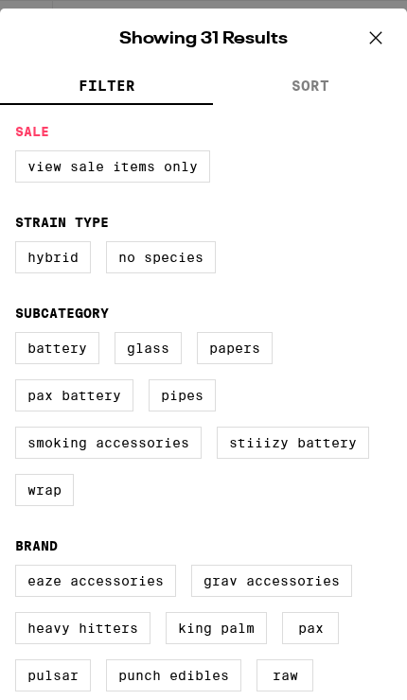
scroll to position [29, 0]
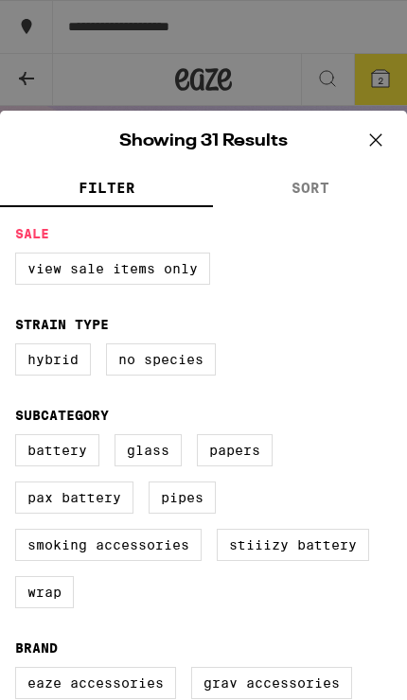
click at [381, 123] on button at bounding box center [375, 141] width 59 height 61
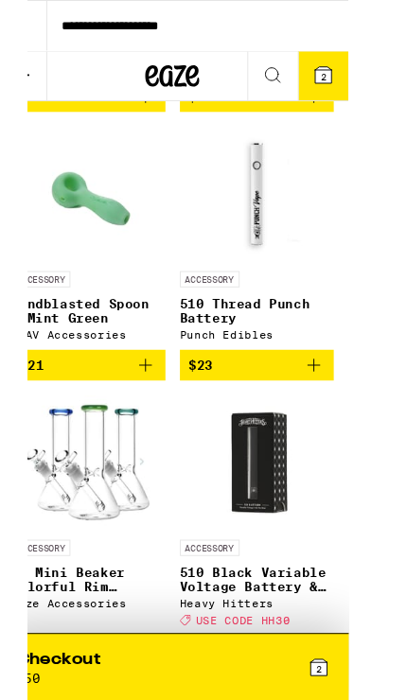
scroll to position [2351, 0]
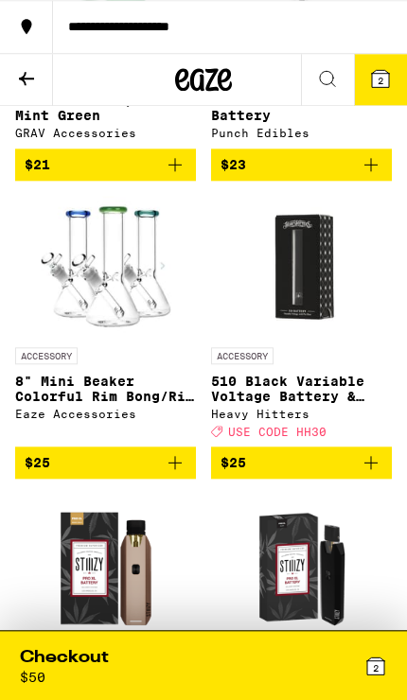
click at [76, 338] on img at bounding box center [106, 267] width 142 height 142
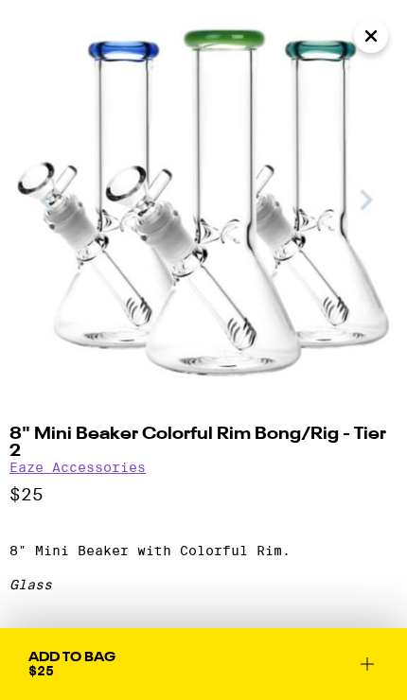
click at [377, 203] on img at bounding box center [203, 203] width 407 height 407
click at [376, 38] on icon "Close" at bounding box center [370, 36] width 23 height 28
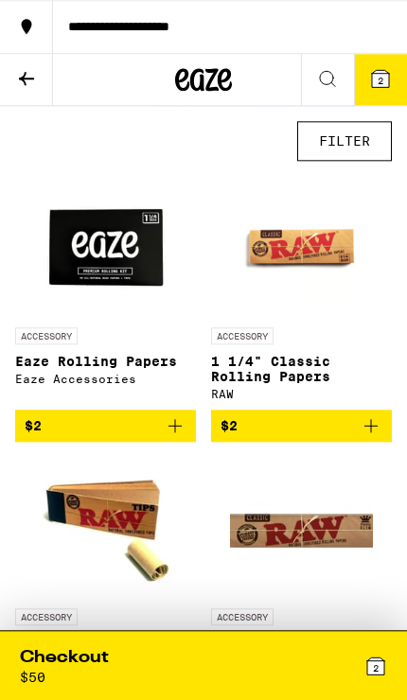
scroll to position [45, 0]
